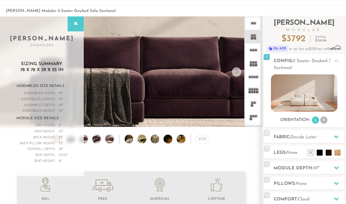
scroll to position [6246, 346]
click at [74, 25] on icon at bounding box center [75, 24] width 7 height 5
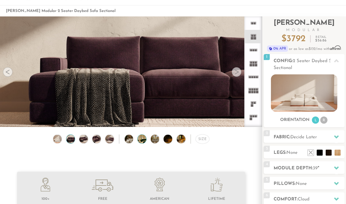
click at [143, 137] on img at bounding box center [145, 139] width 15 height 9
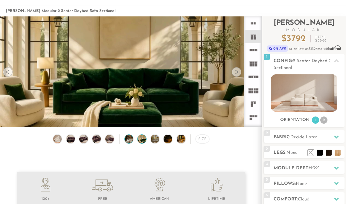
click at [128, 141] on img at bounding box center [132, 139] width 15 height 9
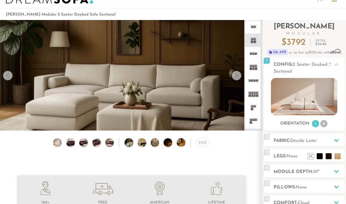
scroll to position [0, 0]
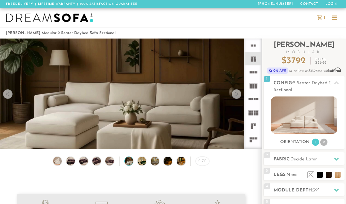
click at [336, 17] on div at bounding box center [334, 17] width 5 height 1
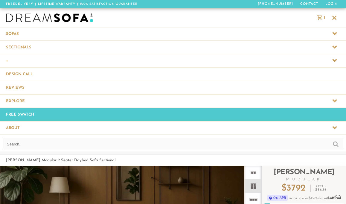
click at [122, 32] on span at bounding box center [173, 33] width 346 height 13
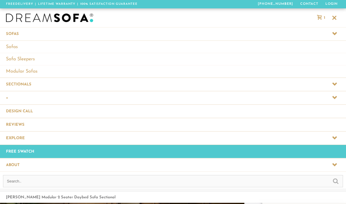
scroll to position [6411, 346]
click at [15, 49] on link "Sofas" at bounding box center [173, 47] width 346 height 12
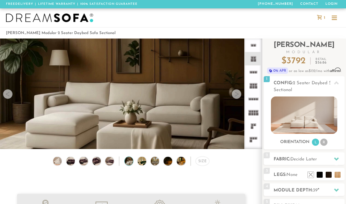
scroll to position [0, 0]
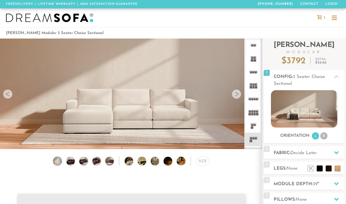
scroll to position [6209, 346]
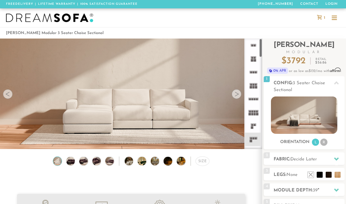
click at [233, 94] on div at bounding box center [237, 94] width 10 height 10
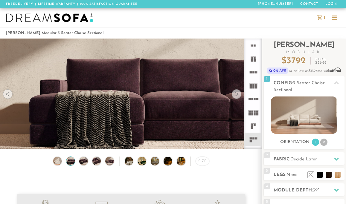
click at [233, 94] on div at bounding box center [237, 94] width 10 height 10
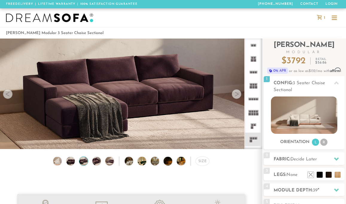
click at [233, 94] on div at bounding box center [237, 94] width 10 height 10
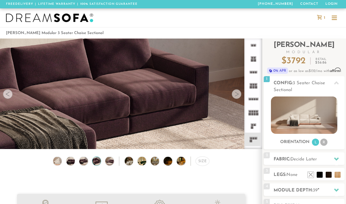
click at [233, 94] on div at bounding box center [237, 94] width 10 height 10
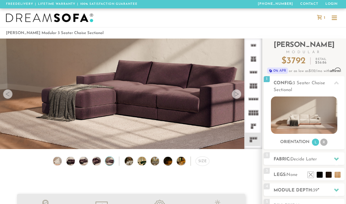
click at [233, 94] on div at bounding box center [237, 94] width 10 height 10
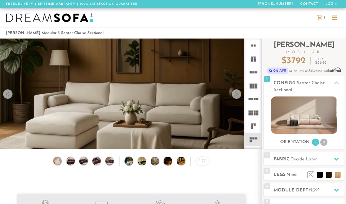
click at [233, 94] on div at bounding box center [237, 94] width 10 height 10
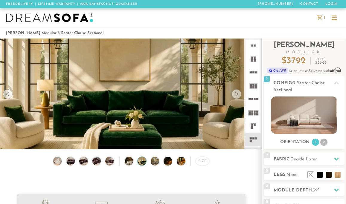
click at [233, 95] on div at bounding box center [237, 94] width 10 height 10
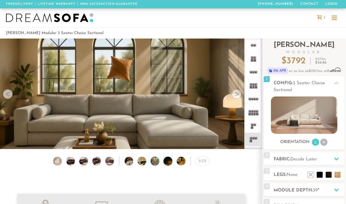
click at [169, 164] on img at bounding box center [171, 161] width 15 height 9
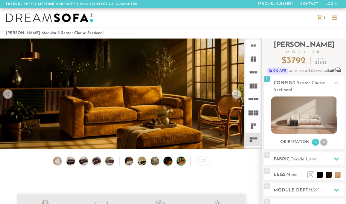
click at [182, 162] on img at bounding box center [184, 161] width 15 height 9
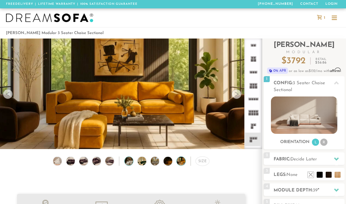
click at [130, 160] on img at bounding box center [132, 161] width 15 height 9
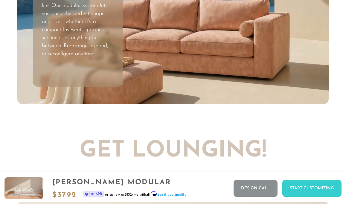
scroll to position [1568, 0]
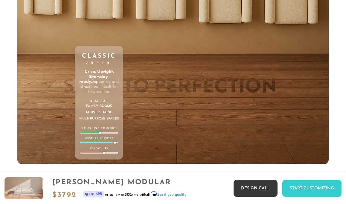
click at [249, 189] on link "Design Call" at bounding box center [256, 188] width 44 height 17
